Goal: Task Accomplishment & Management: Complete application form

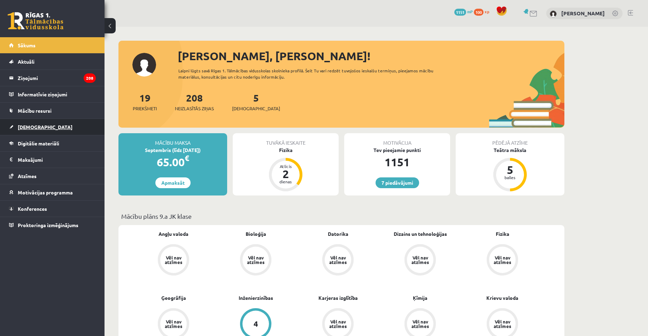
click at [83, 121] on link "[DEMOGRAPHIC_DATA]" at bounding box center [52, 127] width 87 height 16
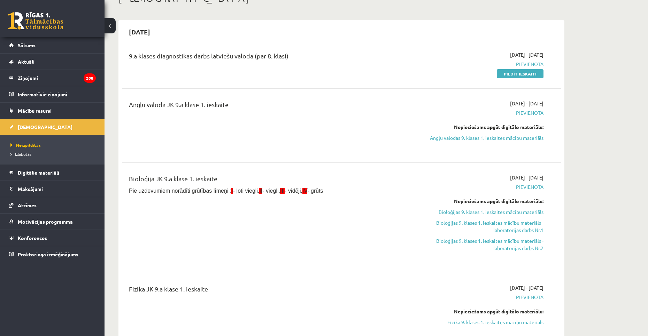
scroll to position [48, 0]
click at [506, 76] on link "Pildīt ieskaiti" at bounding box center [519, 74] width 47 height 9
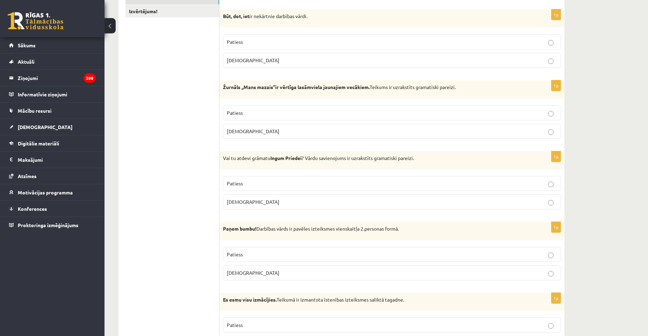
scroll to position [134, 0]
click at [230, 38] on p "Patiess" at bounding box center [392, 41] width 330 height 7
click at [255, 110] on p "Patiess" at bounding box center [392, 112] width 330 height 7
click at [258, 195] on label "Aplams" at bounding box center [392, 201] width 338 height 15
click at [283, 256] on p "Patiess" at bounding box center [392, 254] width 330 height 7
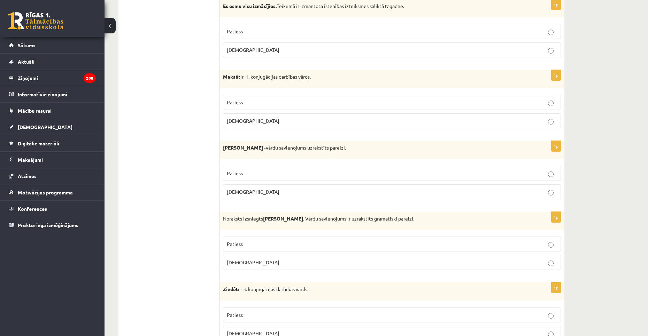
scroll to position [428, 0]
click at [233, 28] on p "Patiess" at bounding box center [392, 31] width 330 height 7
click at [248, 98] on label "Patiess" at bounding box center [392, 102] width 338 height 15
click at [256, 171] on p "Patiess" at bounding box center [392, 173] width 330 height 7
click at [264, 263] on p "Aplams" at bounding box center [392, 262] width 330 height 7
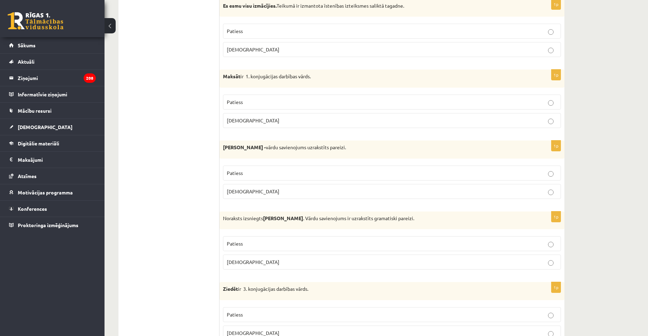
click at [259, 327] on label "Aplams" at bounding box center [392, 333] width 338 height 15
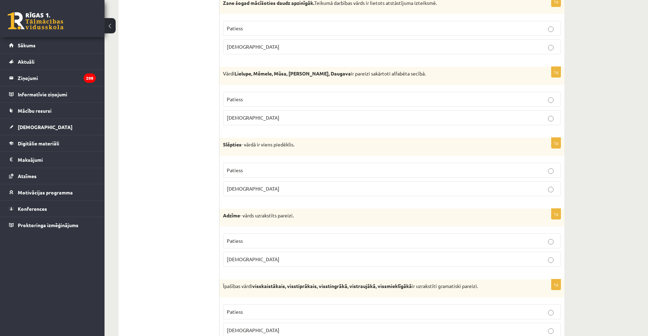
scroll to position [785, 0]
click at [272, 26] on p "Patiess" at bounding box center [392, 27] width 330 height 7
click at [255, 116] on p "Aplams" at bounding box center [392, 117] width 330 height 7
click at [261, 166] on p "Patiess" at bounding box center [392, 169] width 330 height 7
click at [268, 260] on p "Aplams" at bounding box center [392, 259] width 330 height 7
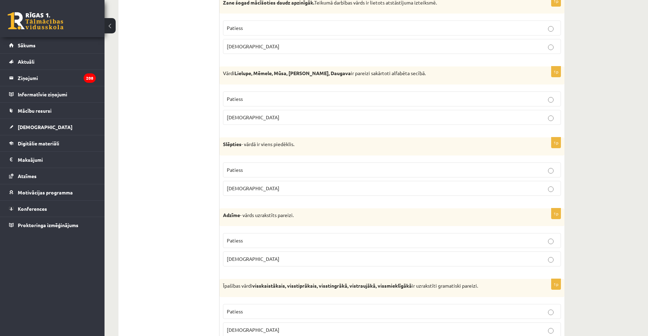
click at [256, 332] on p "Aplams" at bounding box center [392, 330] width 330 height 7
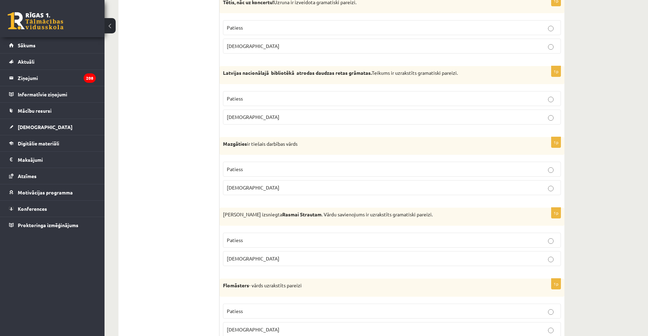
scroll to position [1139, 0]
click at [246, 32] on label "Patiess" at bounding box center [392, 28] width 338 height 15
click at [247, 98] on p "Patiess" at bounding box center [392, 98] width 330 height 7
click at [259, 185] on p "Aplams" at bounding box center [392, 188] width 330 height 7
click at [269, 262] on p "Aplams" at bounding box center [392, 259] width 330 height 7
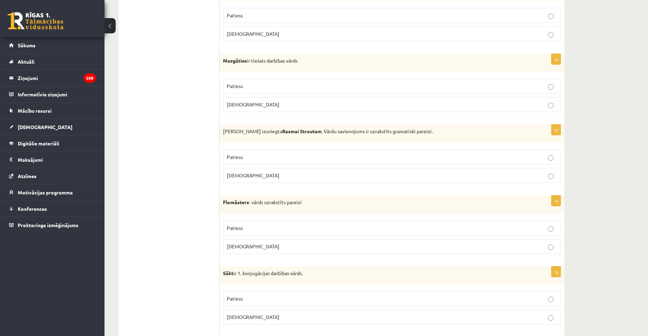
scroll to position [1223, 0]
click at [233, 241] on label "Aplams" at bounding box center [392, 246] width 338 height 15
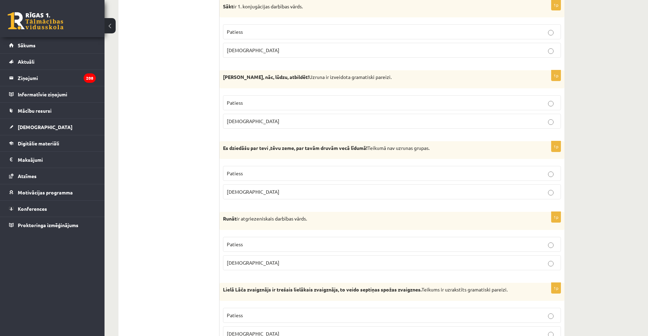
scroll to position [1491, 0]
click at [230, 30] on span "Patiess" at bounding box center [235, 31] width 16 height 6
click at [260, 127] on label "Aplams" at bounding box center [392, 120] width 338 height 15
click at [279, 198] on label "Aplams" at bounding box center [392, 190] width 338 height 15
click at [245, 268] on label "Aplams" at bounding box center [392, 261] width 338 height 15
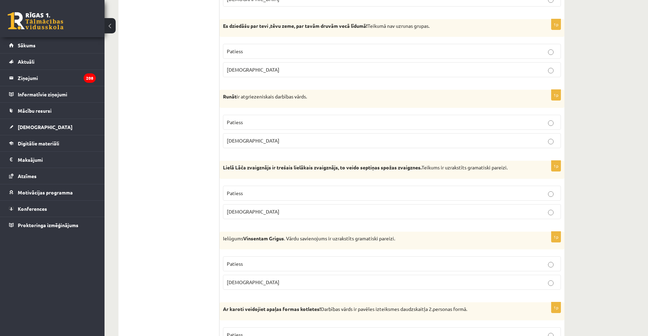
scroll to position [1613, 0]
drag, startPoint x: 250, startPoint y: 192, endPoint x: 186, endPoint y: 173, distance: 67.1
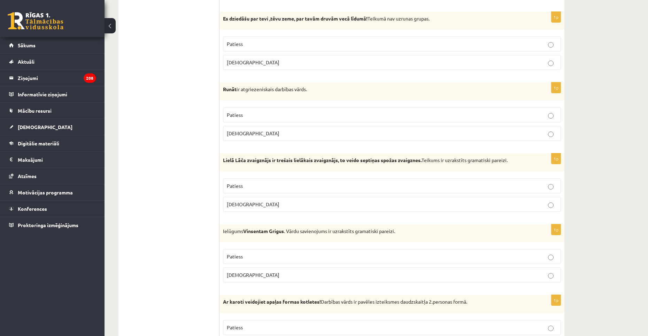
scroll to position [1639, 0]
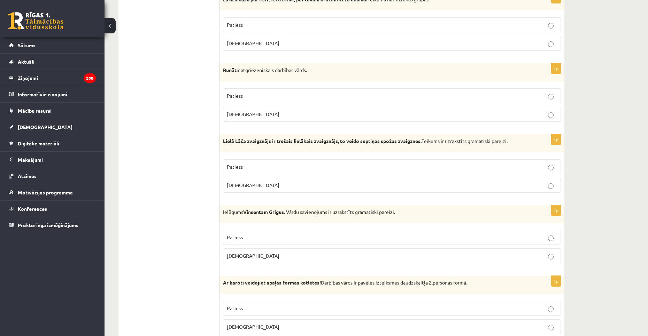
click at [232, 173] on label "Patiess" at bounding box center [392, 166] width 338 height 15
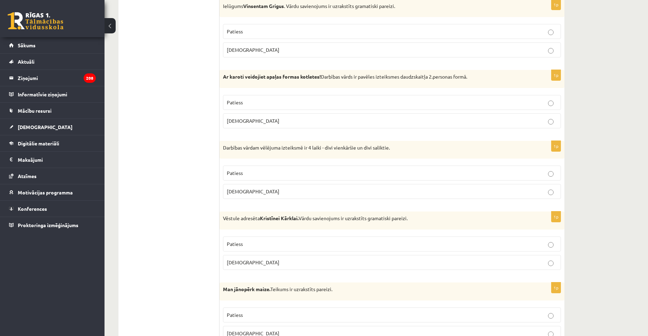
scroll to position [1845, 0]
click at [242, 45] on label "Aplams" at bounding box center [392, 49] width 338 height 15
click at [235, 101] on span "Patiess" at bounding box center [235, 102] width 16 height 6
click at [249, 173] on p "Patiess" at bounding box center [392, 172] width 330 height 7
click at [253, 258] on label "Aplams" at bounding box center [392, 262] width 338 height 15
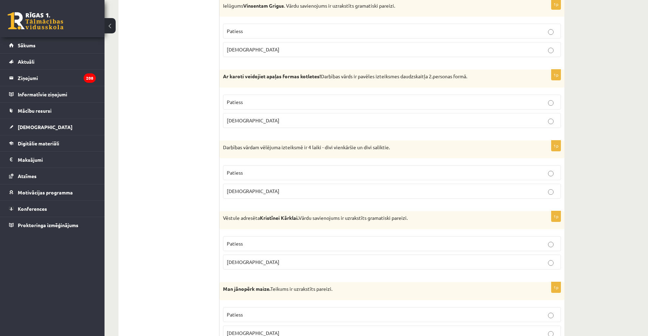
click at [248, 311] on p "Patiess" at bounding box center [392, 314] width 330 height 7
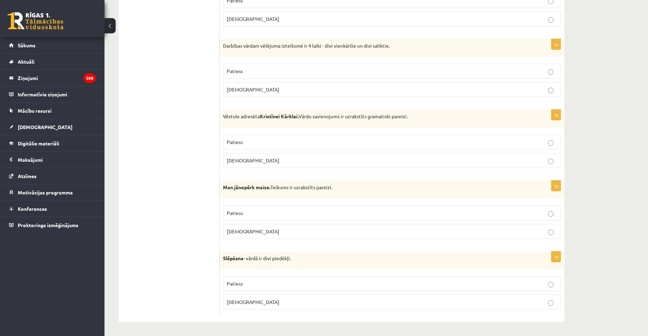
click at [254, 283] on p "Patiess" at bounding box center [392, 283] width 330 height 7
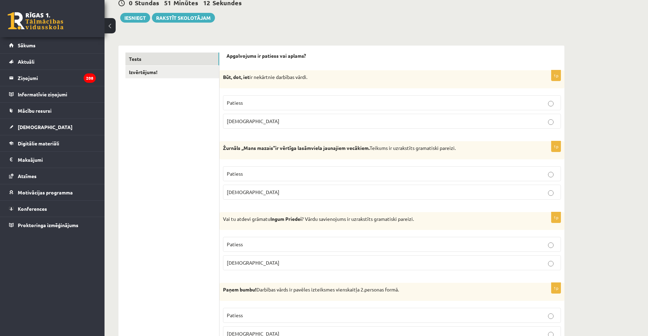
scroll to position [0, 0]
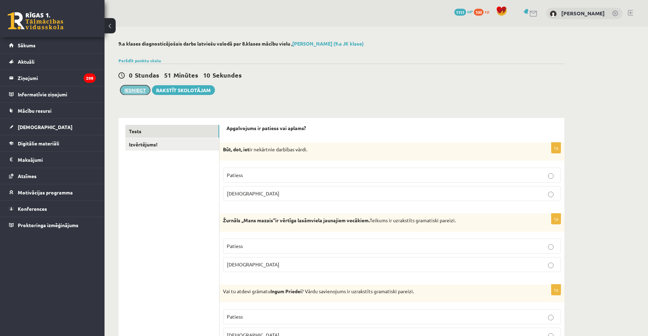
click at [137, 89] on button "Iesniegt" at bounding box center [135, 90] width 30 height 10
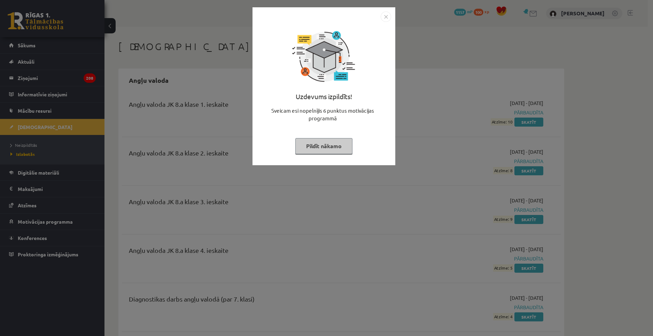
click at [329, 150] on button "Pildīt nākamo" at bounding box center [323, 146] width 57 height 16
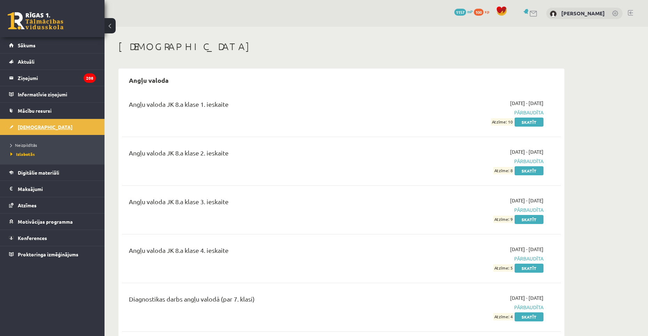
click at [54, 126] on link "[DEMOGRAPHIC_DATA]" at bounding box center [52, 127] width 87 height 16
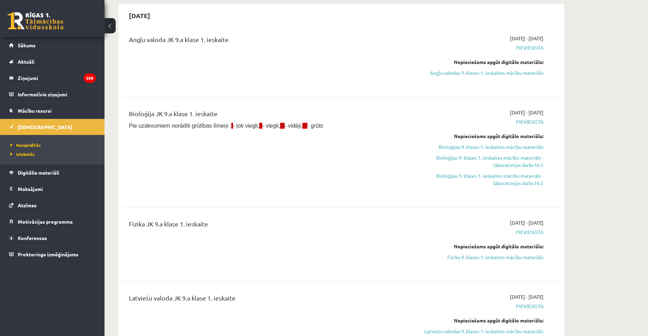
scroll to position [70, 0]
